Goal: Task Accomplishment & Management: Complete application form

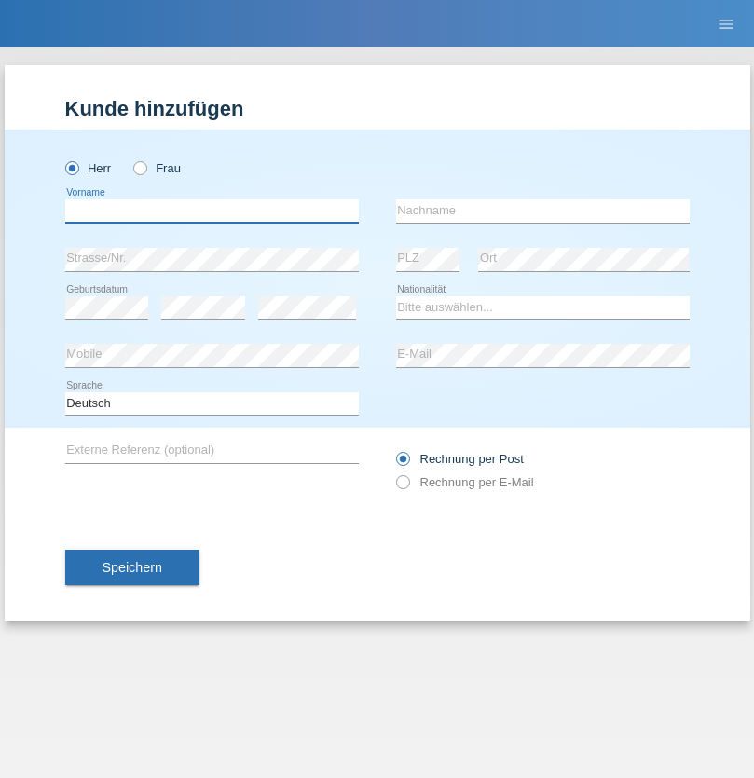
click at [212, 211] on input "text" at bounding box center [212, 210] width 294 height 23
type input "Jonathan"
click at [542, 211] on input "text" at bounding box center [543, 210] width 294 height 23
type input "Bezzola"
select select "CH"
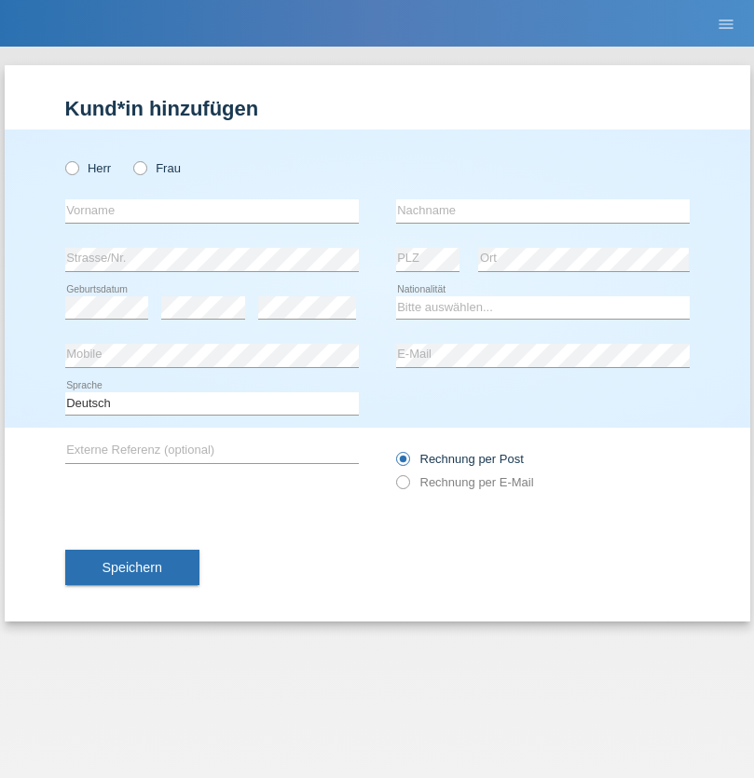
radio input "true"
click at [212, 211] on input "text" at bounding box center [212, 210] width 294 height 23
type input "[PERSON_NAME]"
click at [542, 211] on input "text" at bounding box center [543, 210] width 294 height 23
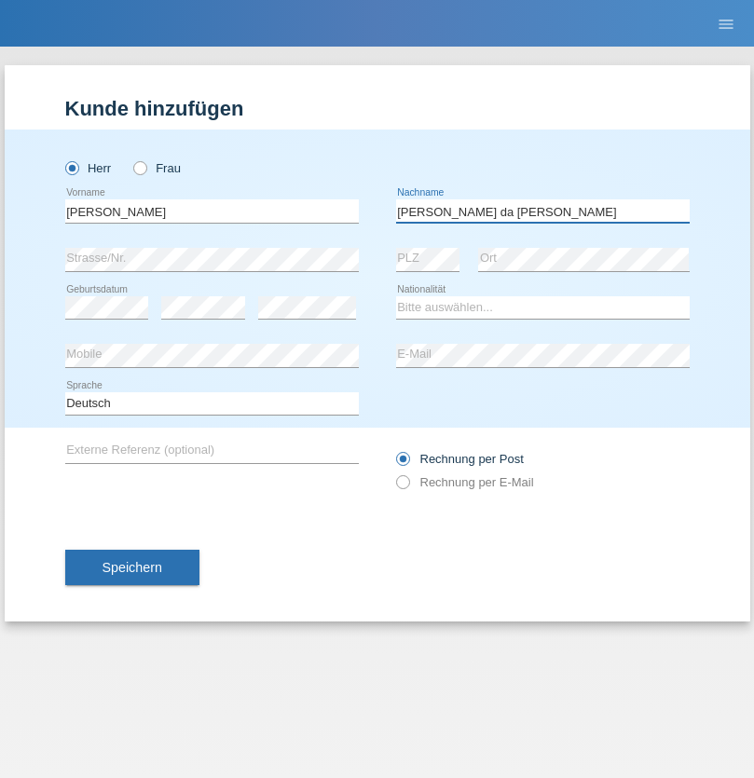
type input "[PERSON_NAME] da [PERSON_NAME]"
select select "PT"
select select "C"
select select "07"
select select "04"
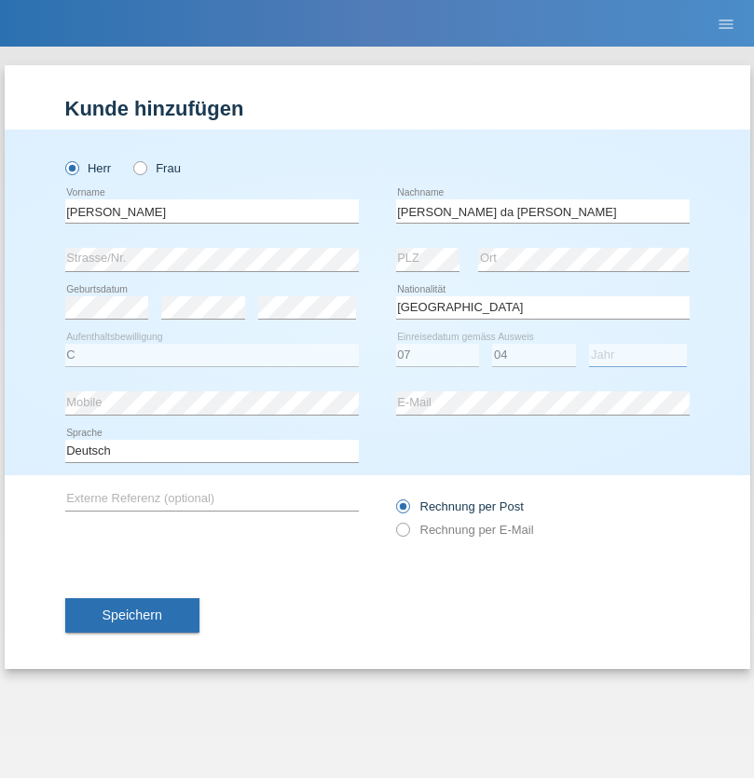
select select "1992"
